Goal: Find specific page/section: Find specific page/section

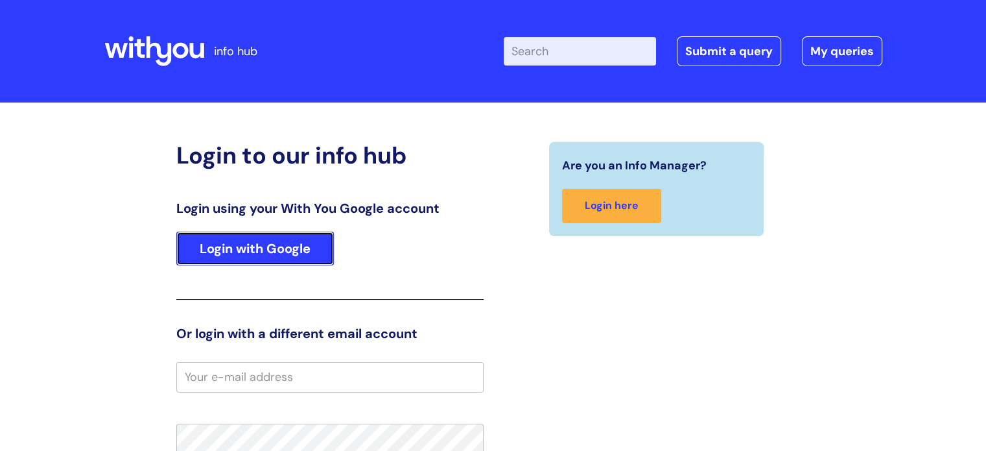
click at [280, 258] on link "Login with Google" at bounding box center [255, 248] width 158 height 34
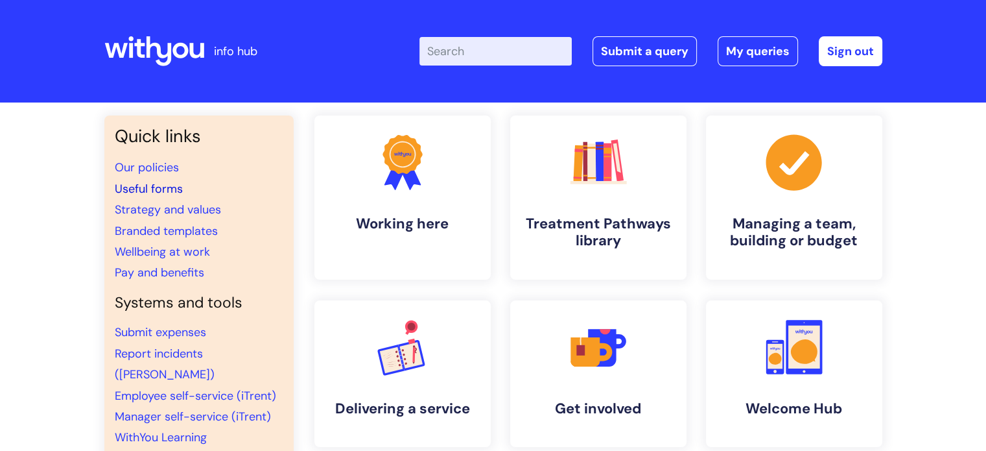
click at [177, 186] on link "Useful forms" at bounding box center [149, 189] width 68 height 16
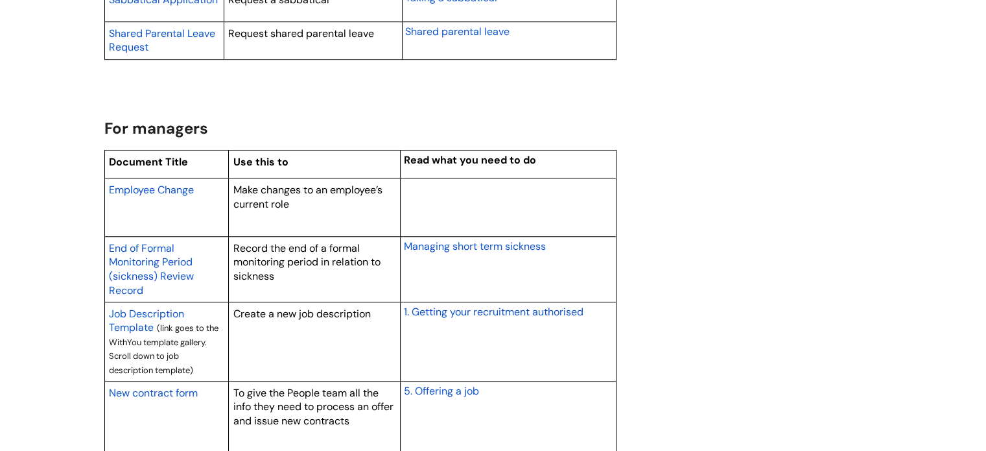
scroll to position [973, 0]
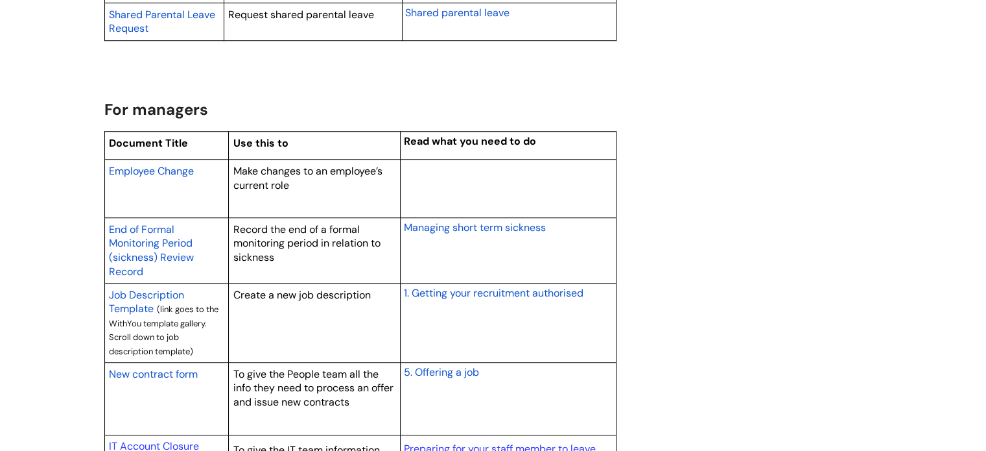
click at [179, 172] on span "Employee Change" at bounding box center [151, 171] width 85 height 14
